Goal: Ask a question: Seek information or help from site administrators or community

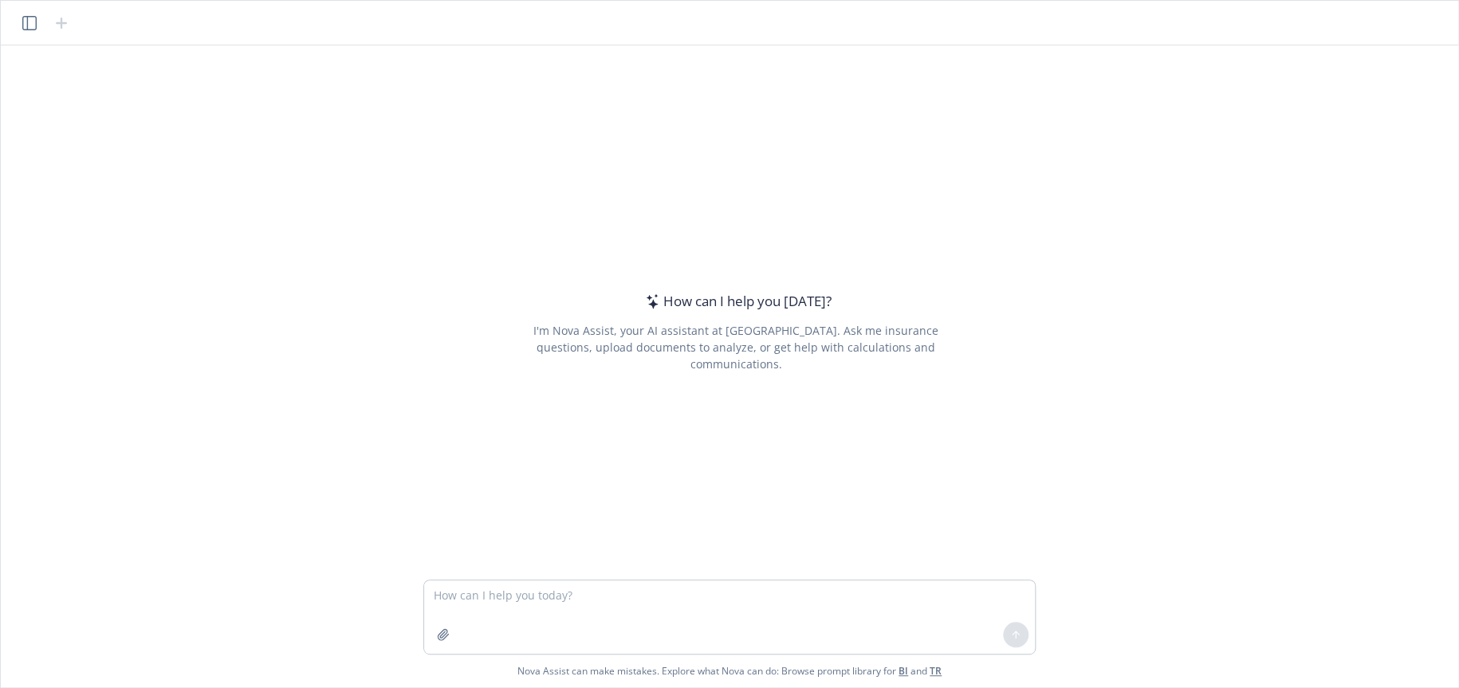
click at [525, 592] on textarea at bounding box center [729, 616] width 611 height 73
type textarea "when did the HDHP first dollar coverage ended during [MEDICAL_DATA]?"
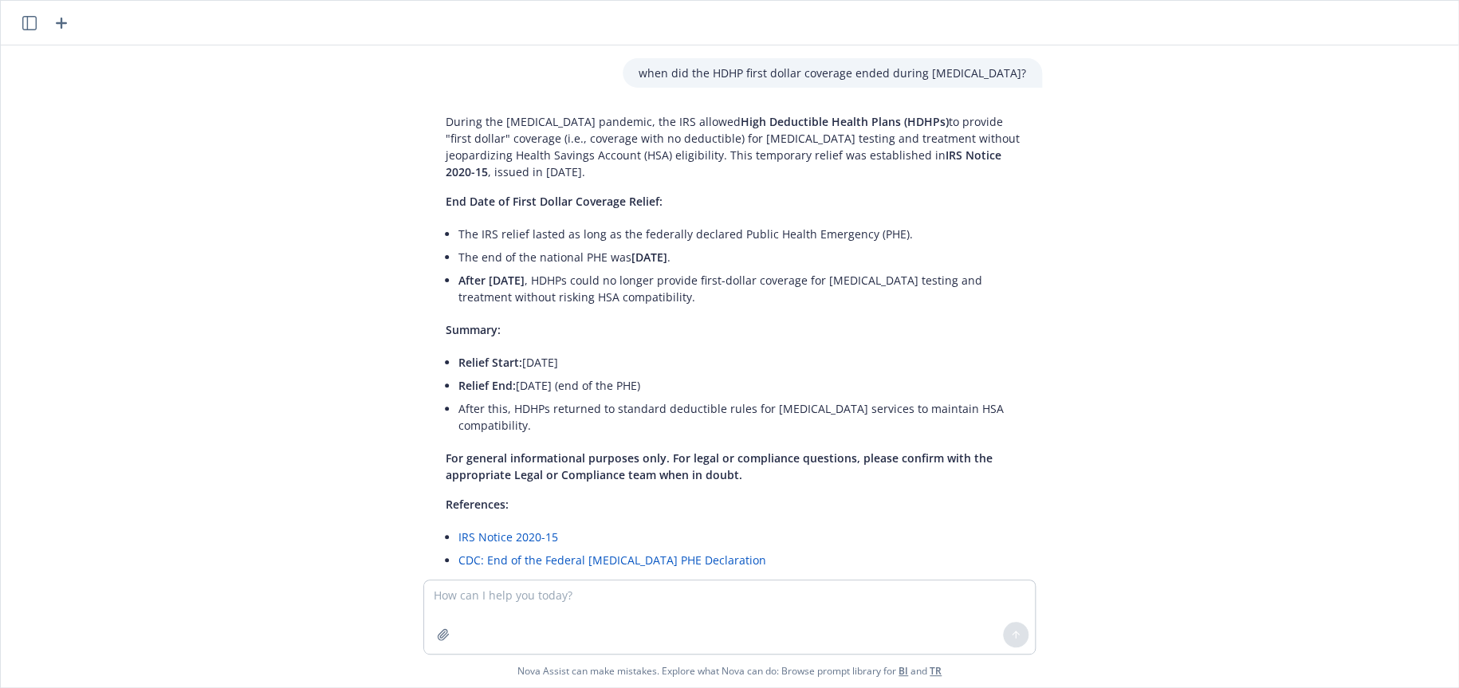
scroll to position [19, 0]
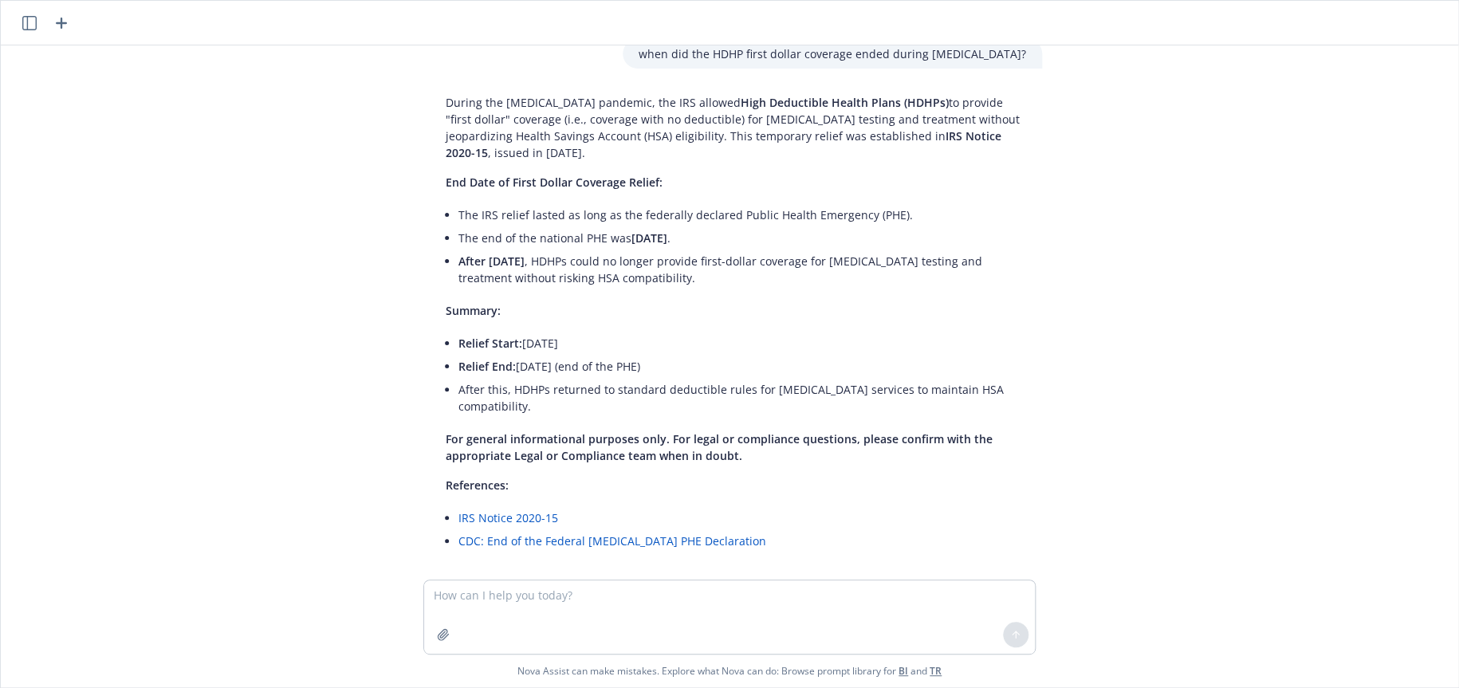
click at [1145, 466] on div "when did the HDHP first dollar coverage ended during [MEDICAL_DATA]? During the…" at bounding box center [729, 312] width 1445 height 534
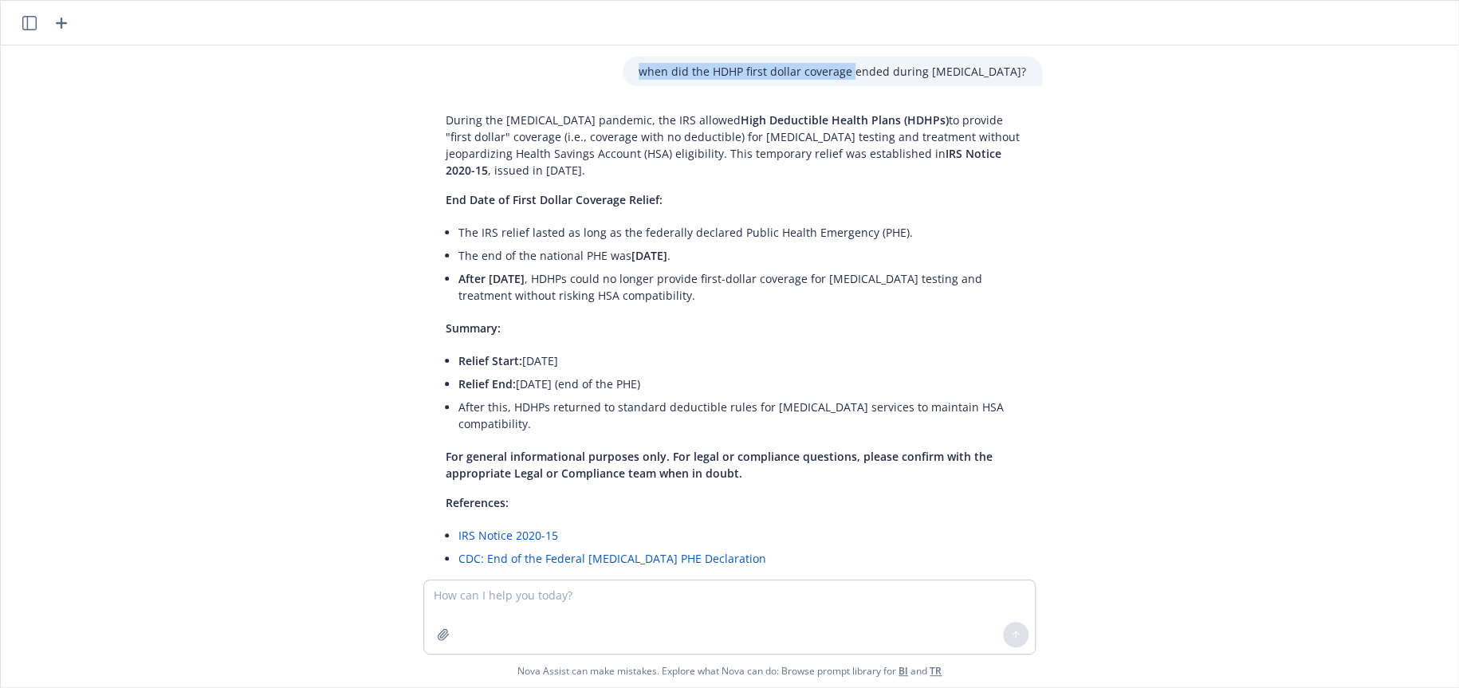
scroll to position [0, 0]
drag, startPoint x: 707, startPoint y: 59, endPoint x: 1066, endPoint y: 59, distance: 358.8
click at [1066, 59] on div "when did the HDHP first dollar coverage ended during [MEDICAL_DATA]? During the…" at bounding box center [729, 312] width 1445 height 534
copy p "when did the HDHP first dollar coverage ended during [MEDICAL_DATA]?"
click at [525, 600] on textarea at bounding box center [729, 616] width 611 height 73
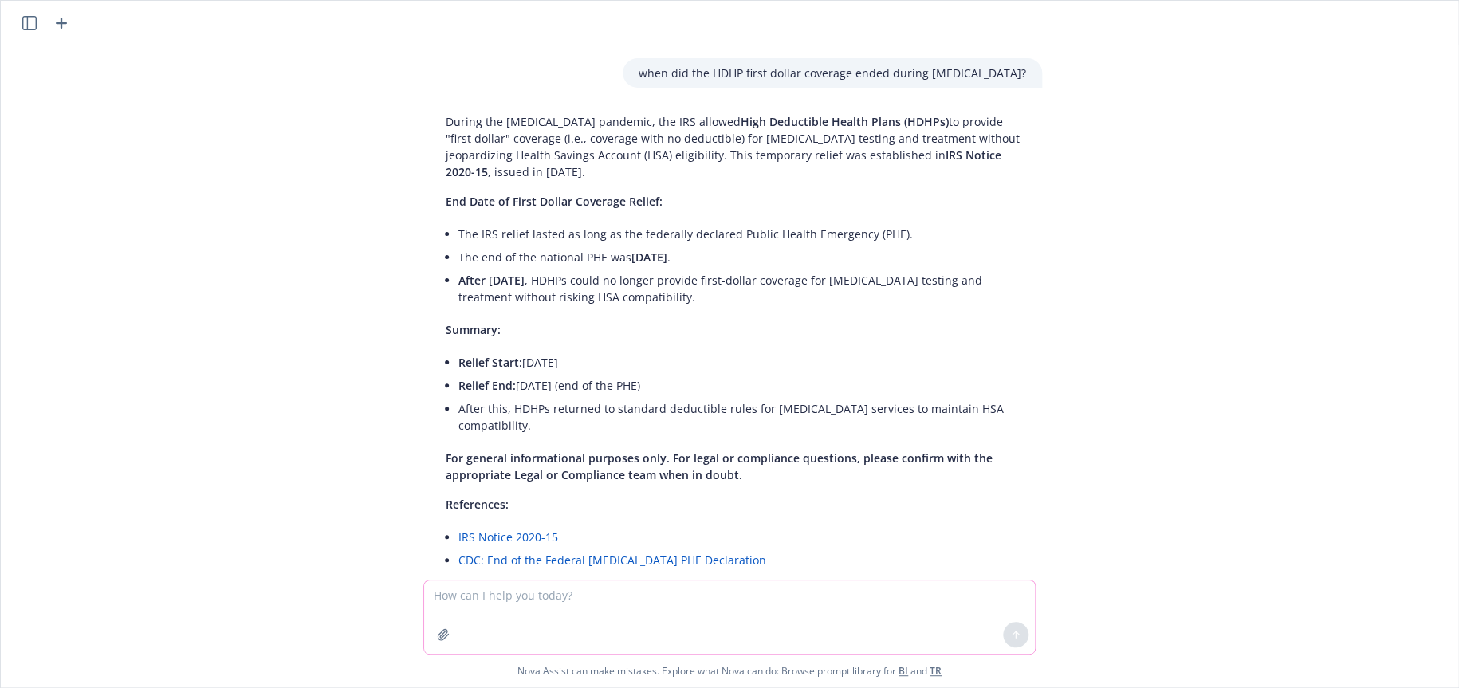
paste textarea "when did the HDHP first dollar coverage ended during [MEDICAL_DATA]?"
click at [596, 597] on textarea "when did the HDHP first dollar coverage ended during [MEDICAL_DATA]?" at bounding box center [729, 616] width 611 height 73
type textarea "when did the HDHP first dollar telehealth coverage ended during [MEDICAL_DATA]?"
click at [1009, 633] on button at bounding box center [1016, 635] width 26 height 26
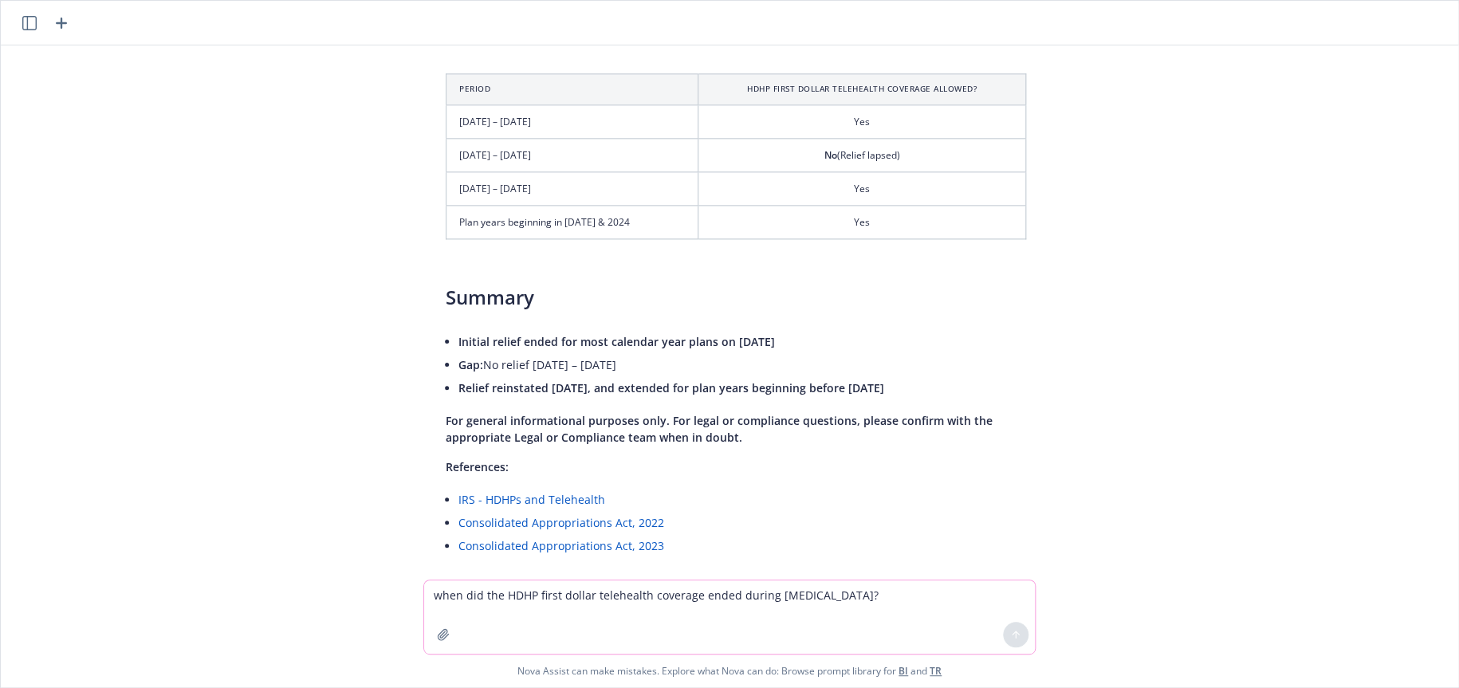
scroll to position [1013, 0]
